Goal: Register for event/course

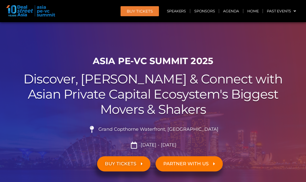
scroll to position [273, 0]
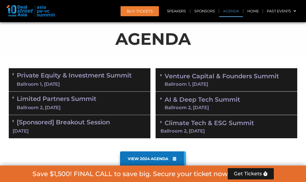
click at [99, 80] on link "Private Equity & Investment Summit Ballroom 1, [DATE]" at bounding box center [74, 79] width 115 height 15
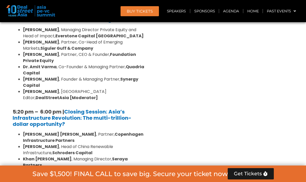
scroll to position [945, 0]
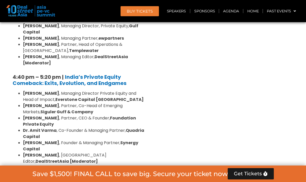
click at [94, 172] on strong "Asia’s Infrastructure Revolution: The multi-trillion-dollar opportunity?" at bounding box center [72, 182] width 119 height 20
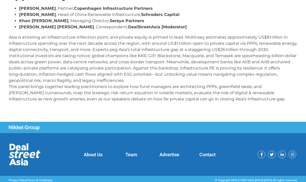
scroll to position [128, 0]
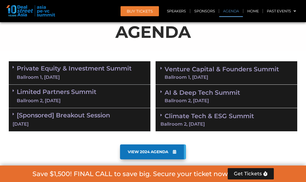
scroll to position [266, 0]
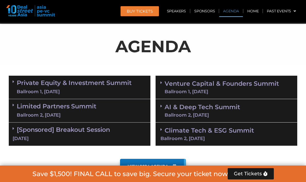
click at [82, 83] on link "Private Equity & Investment Summit Ballroom 1, [DATE]" at bounding box center [74, 87] width 115 height 15
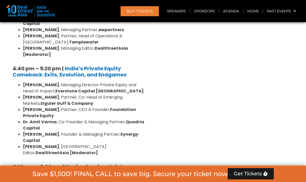
scroll to position [953, 0]
